Goal: Information Seeking & Learning: Find specific fact

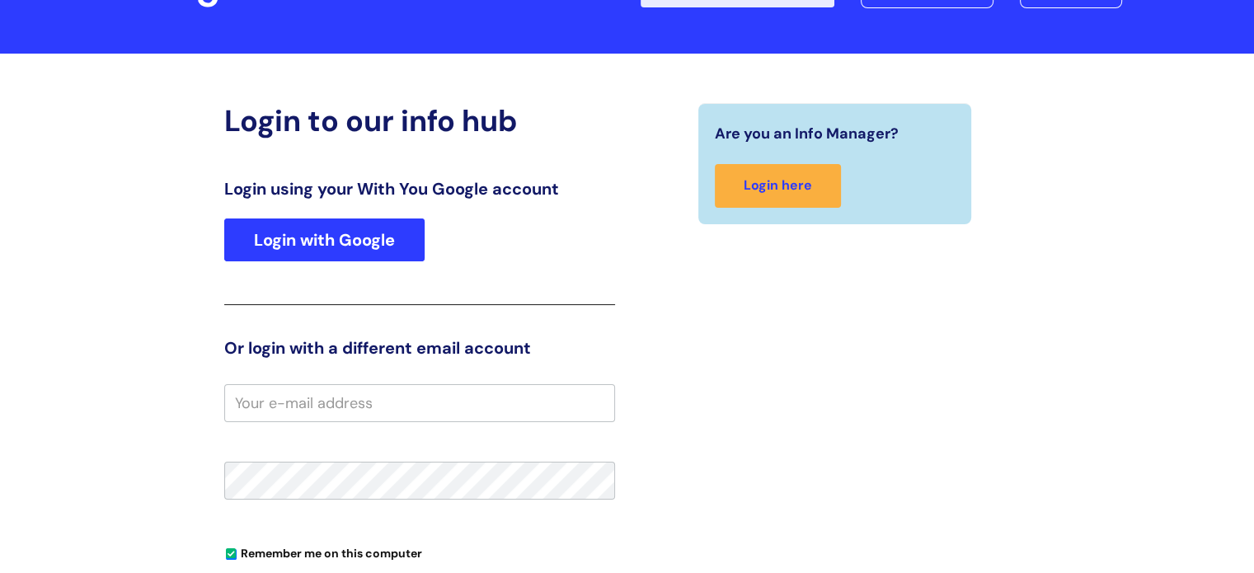
scroll to position [119, 0]
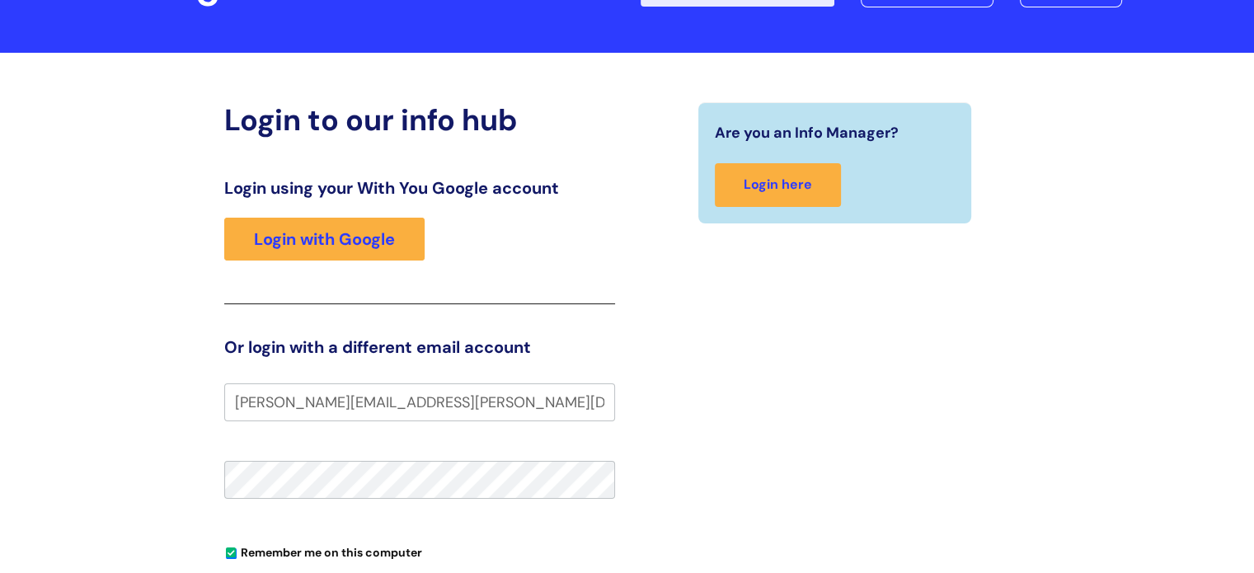
type input "[PERSON_NAME][EMAIL_ADDRESS][PERSON_NAME][DOMAIN_NAME]"
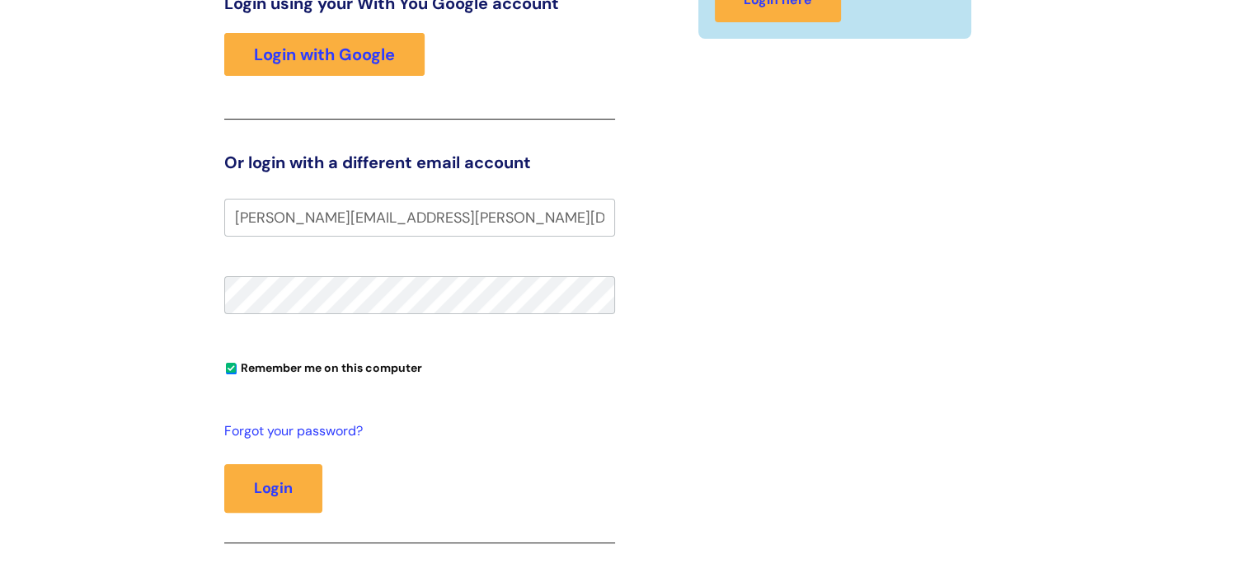
scroll to position [305, 0]
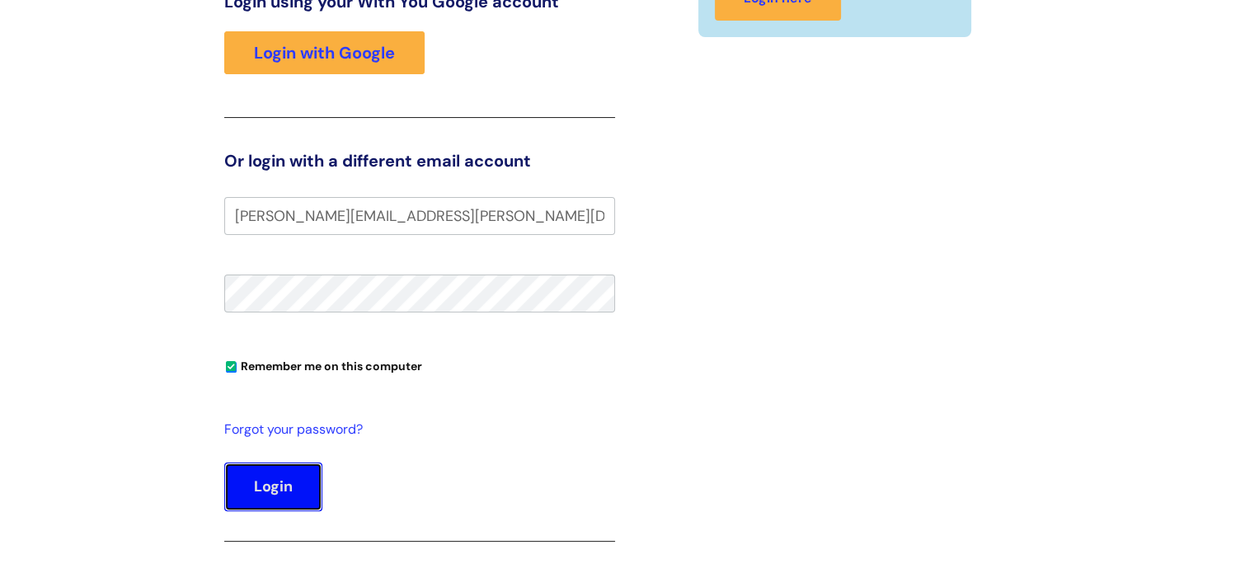
click at [288, 484] on button "Login" at bounding box center [273, 487] width 98 height 48
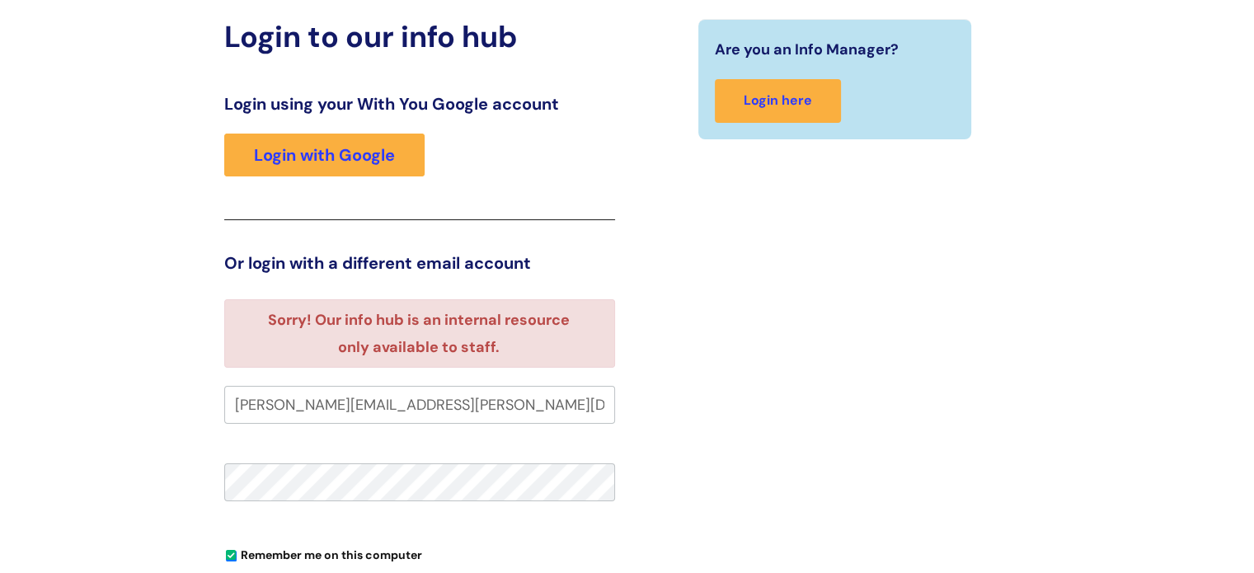
scroll to position [132, 0]
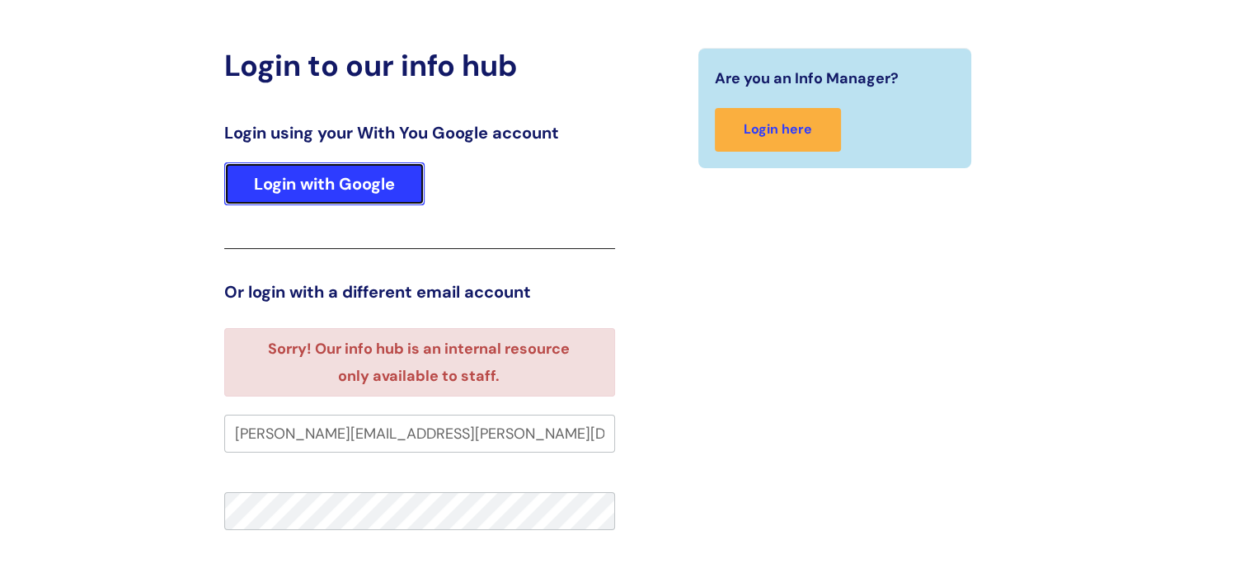
click at [319, 189] on link "Login with Google" at bounding box center [324, 183] width 200 height 43
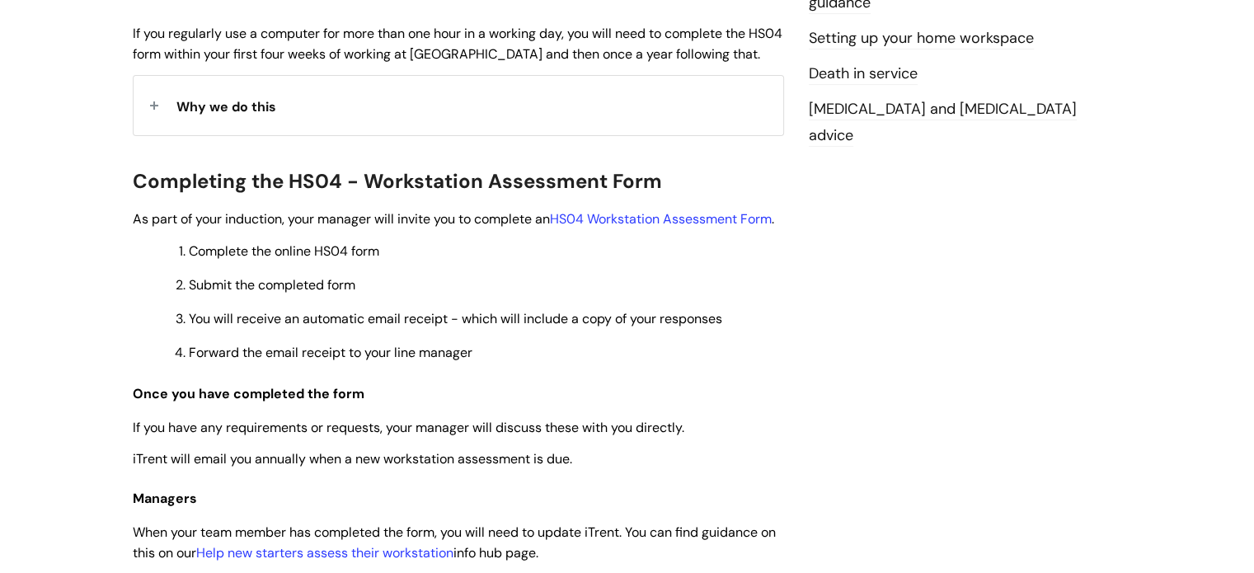
scroll to position [424, 0]
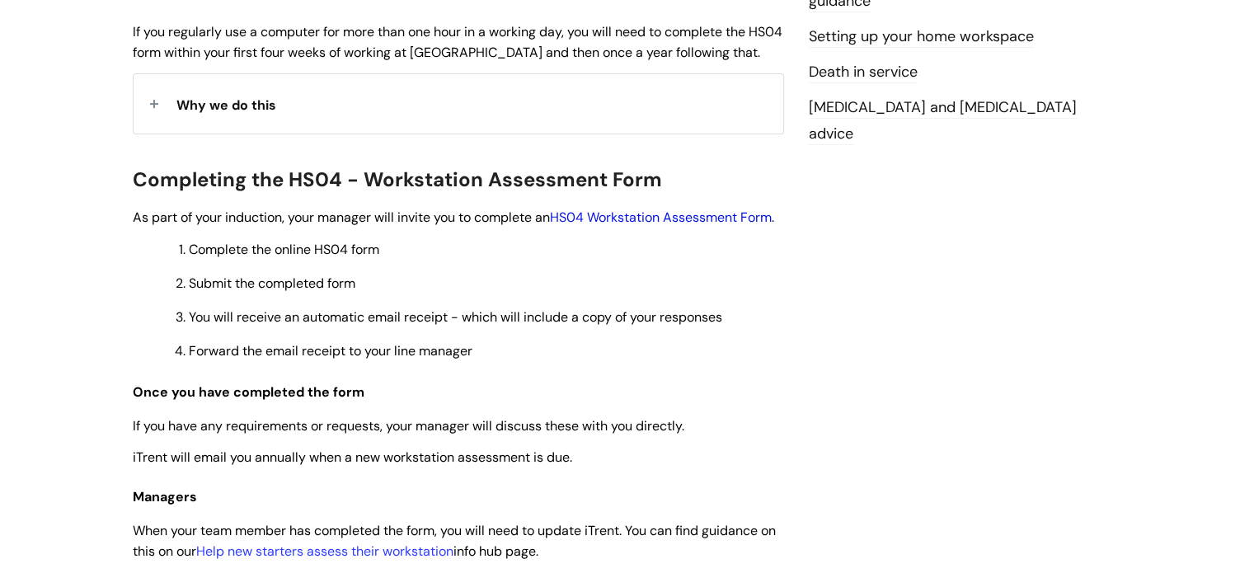
click at [654, 220] on link "HS04 Workstation Assessment Form" at bounding box center [661, 217] width 222 height 17
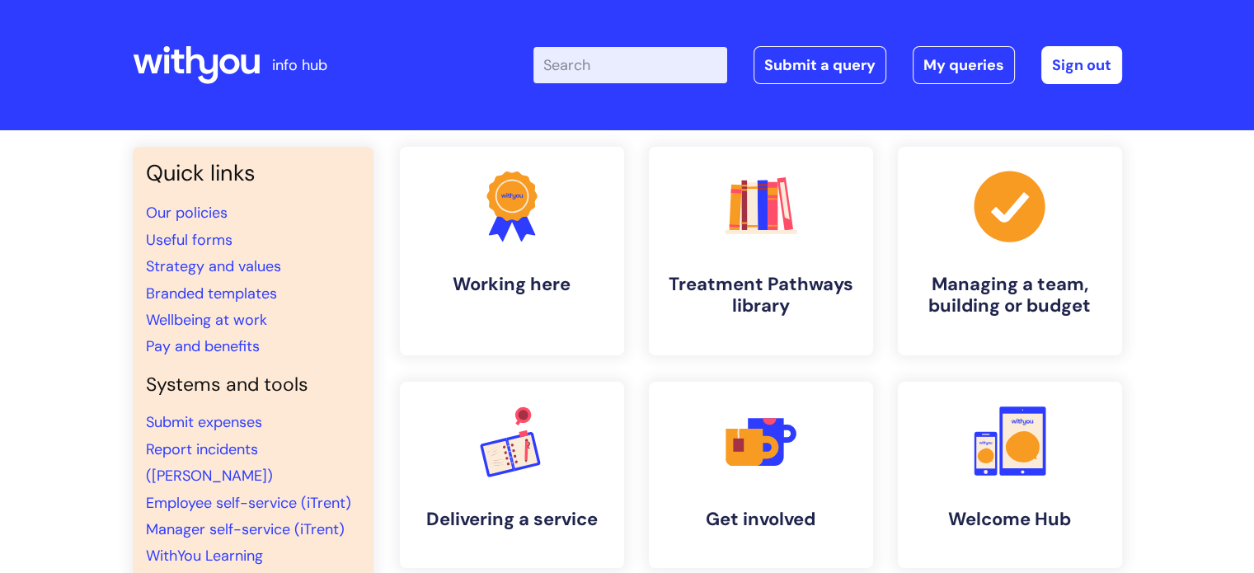
click at [618, 72] on input "Enter your search term here..." at bounding box center [631, 65] width 194 height 36
type input "training"
click button "Search" at bounding box center [0, 0] width 0 height 0
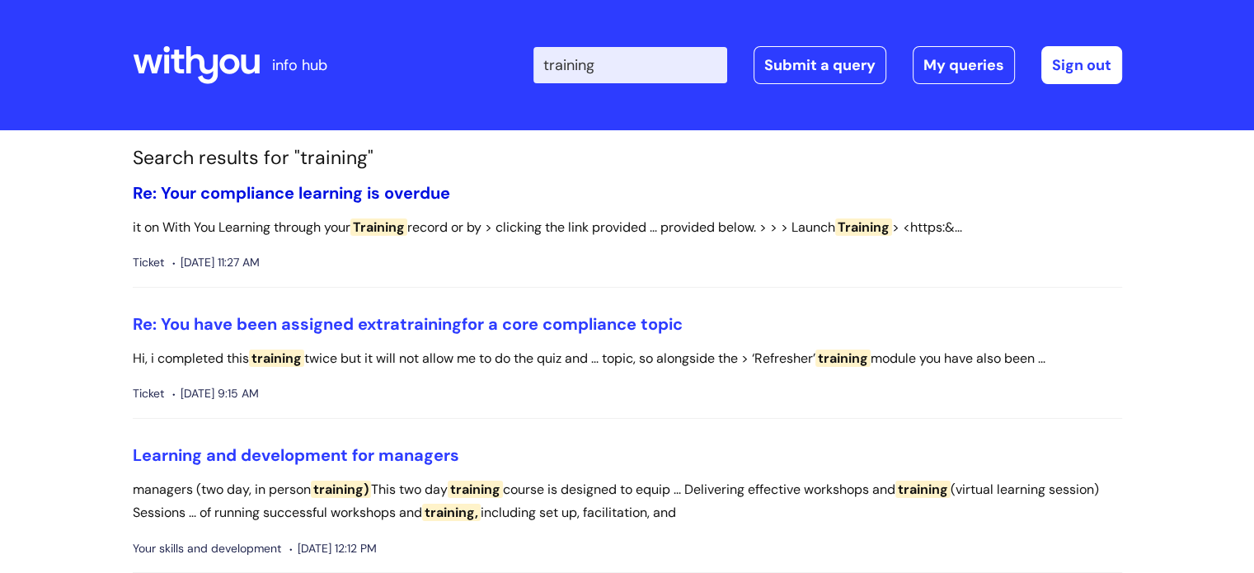
click at [344, 194] on link "Re: Your compliance learning is overdue" at bounding box center [292, 192] width 318 height 21
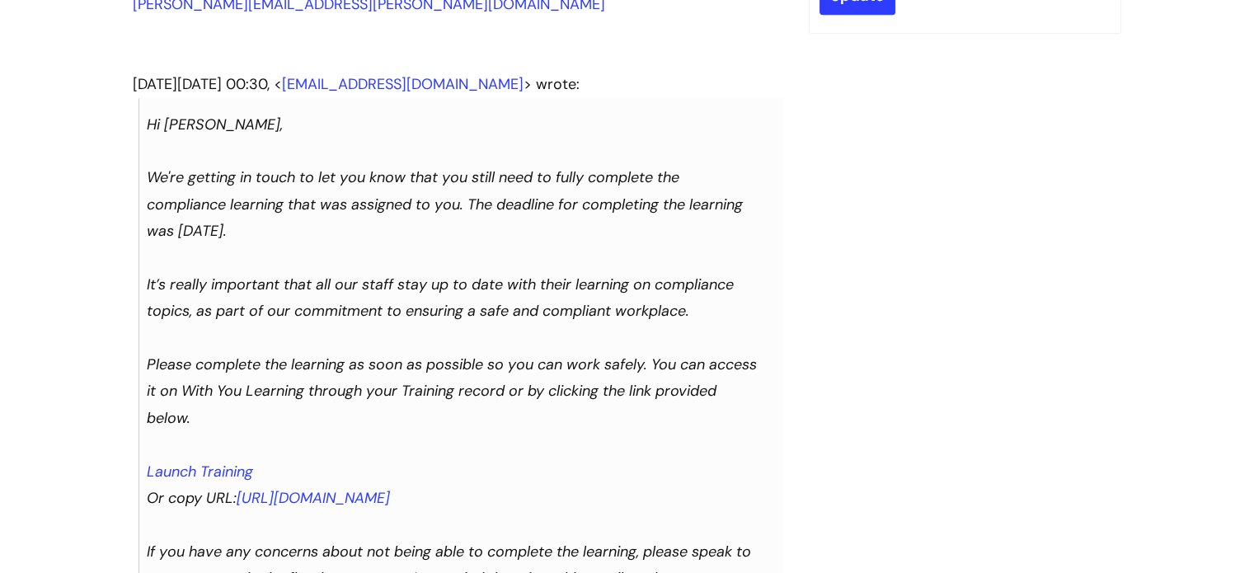
scroll to position [616, 0]
